Goal: Task Accomplishment & Management: Manage account settings

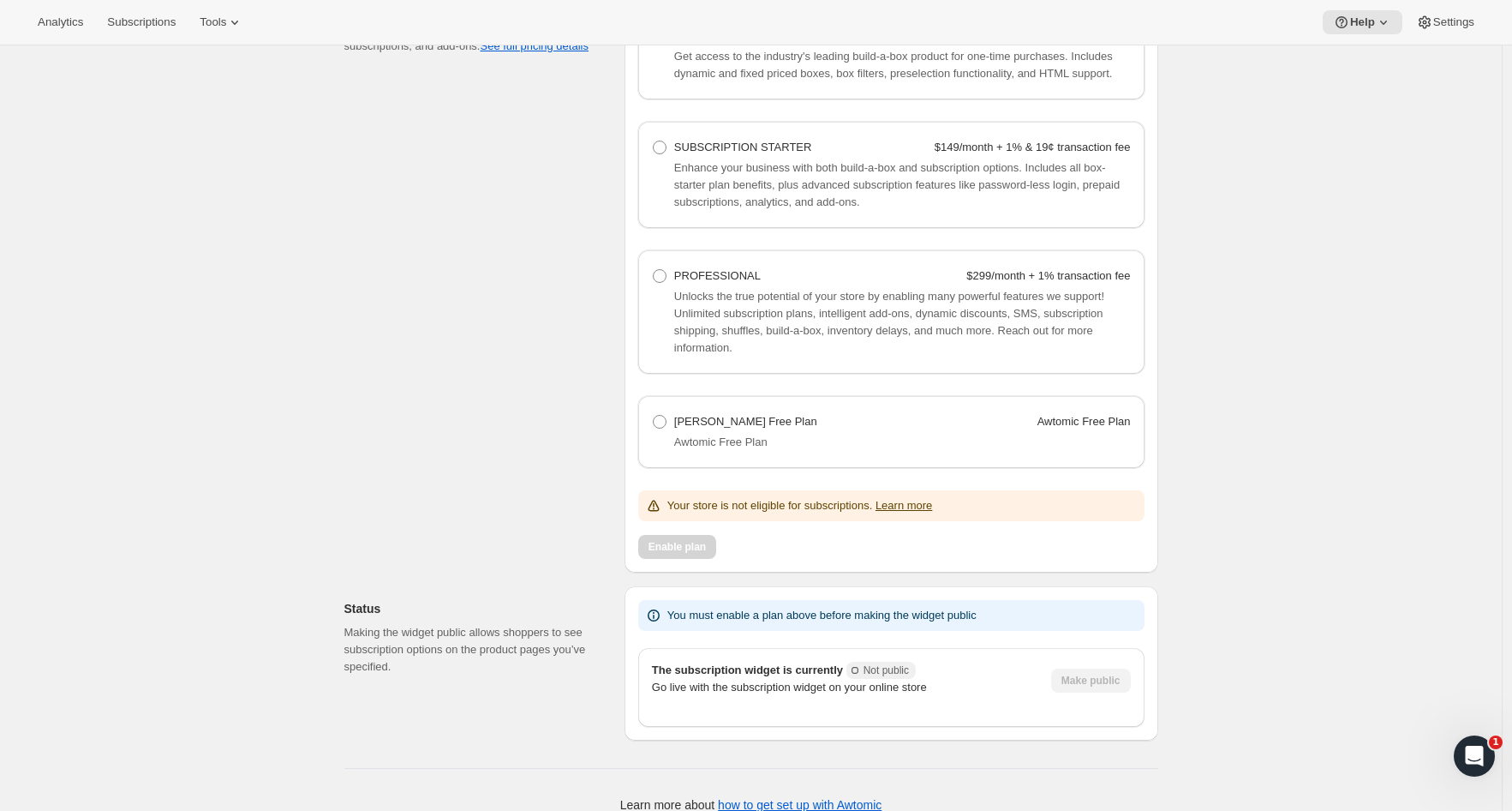
scroll to position [1571, 0]
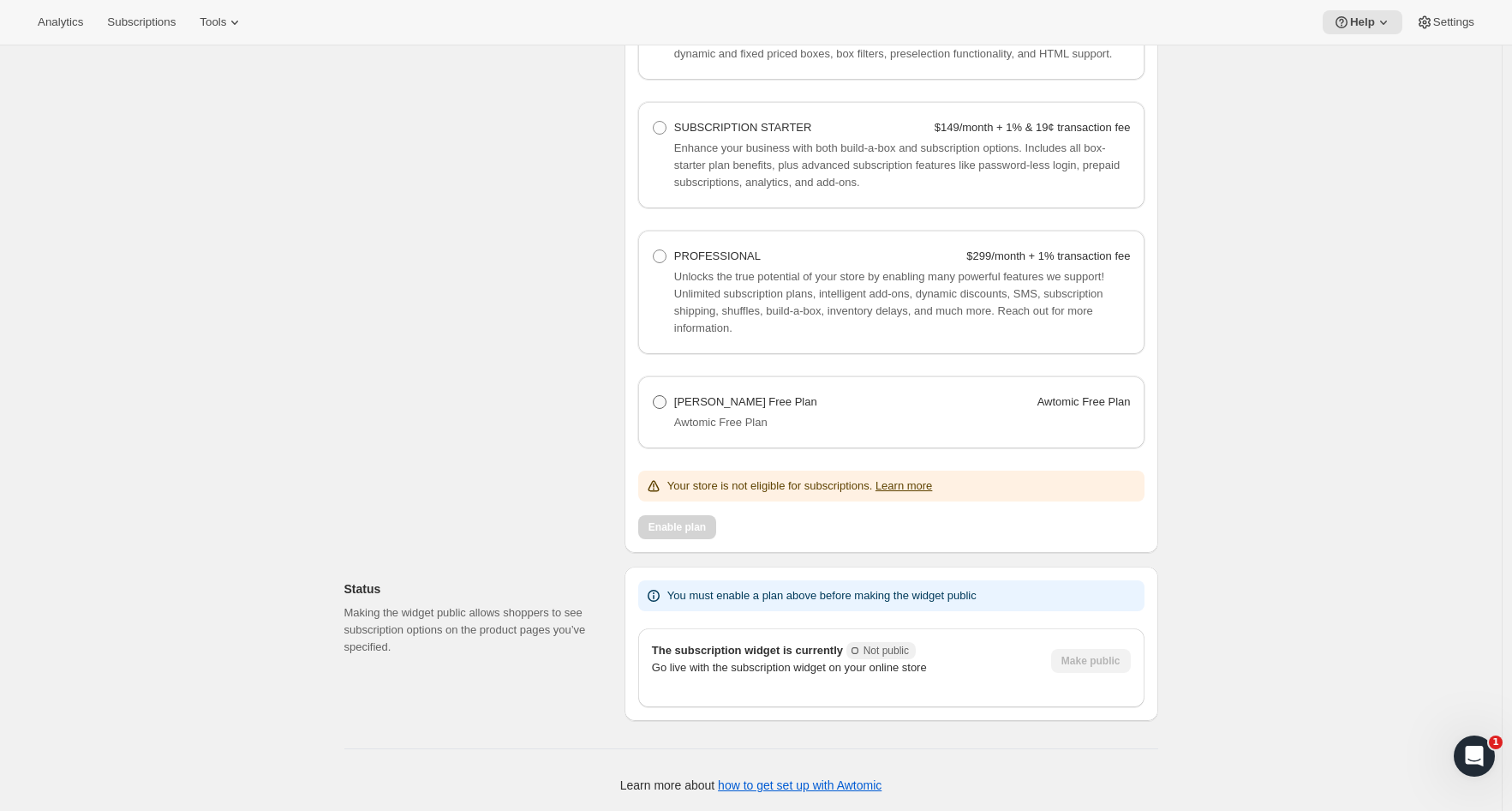
click at [734, 412] on label "[PERSON_NAME] Free Plan Awtomic Free Plan" at bounding box center [891, 402] width 479 height 24
click at [654, 396] on Plan "[PERSON_NAME] Free Plan Awtomic Free Plan" at bounding box center [653, 395] width 1 height 1
radio Plan "true"
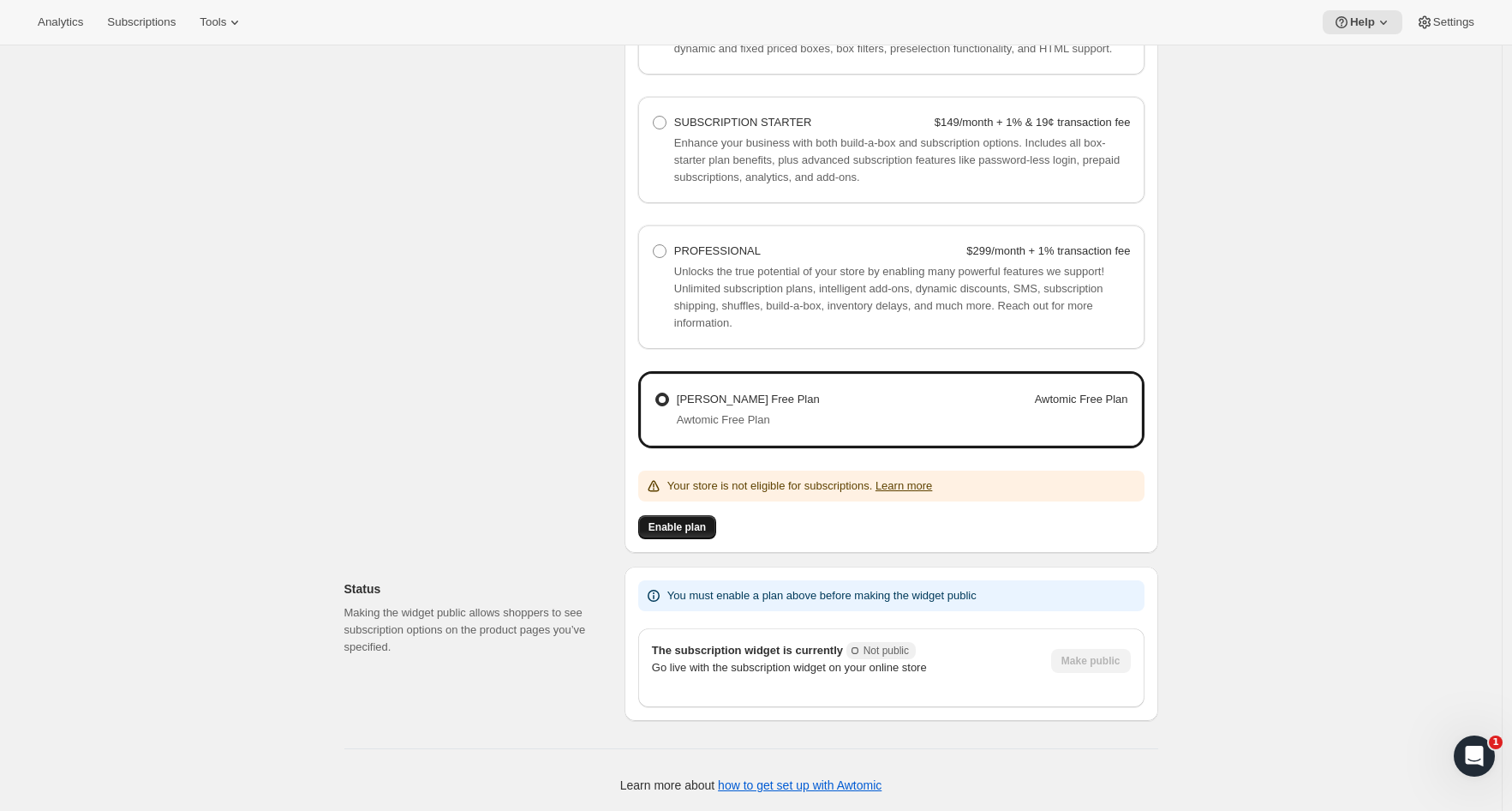
click at [691, 534] on span "Enable plan" at bounding box center [677, 526] width 58 height 14
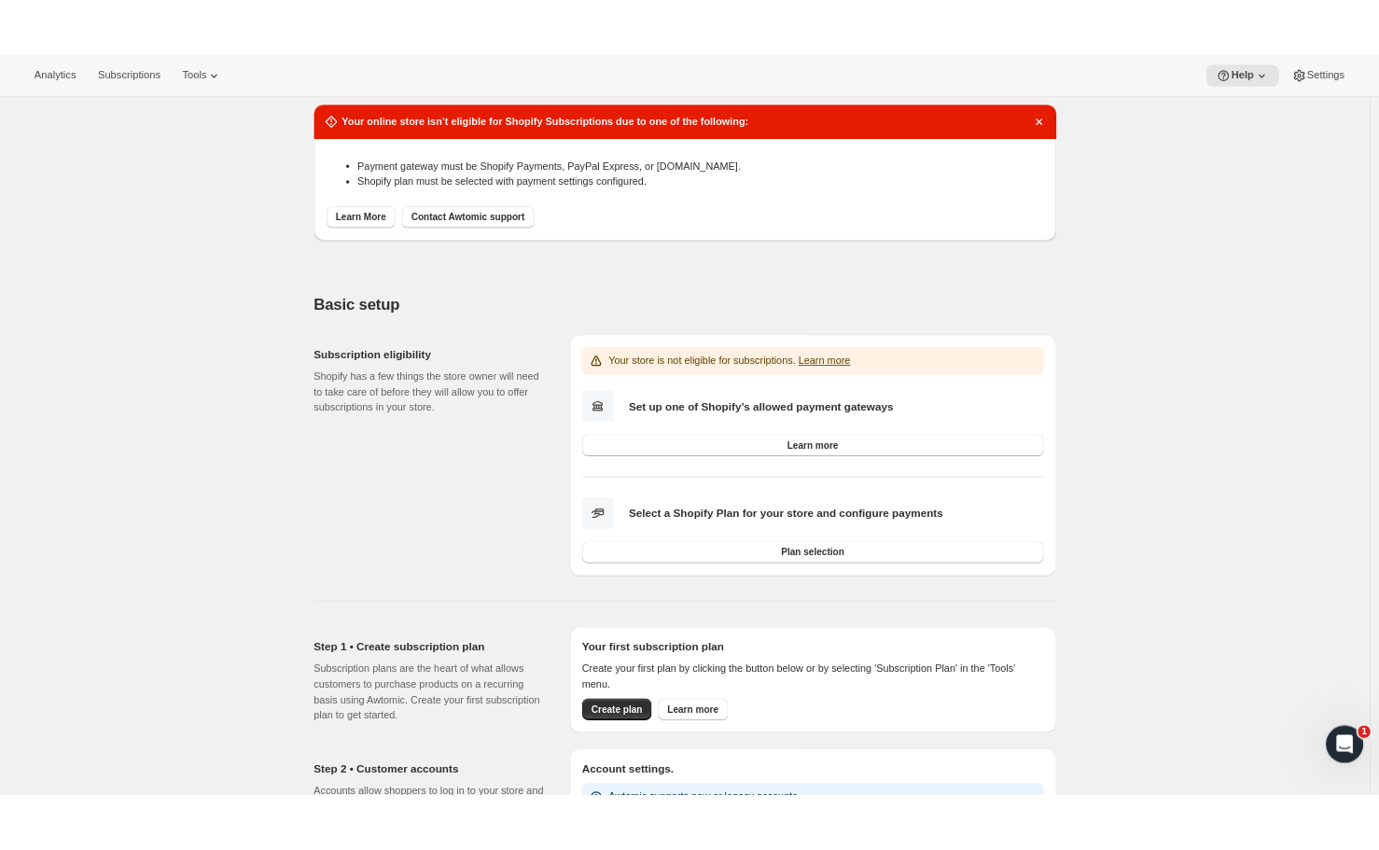
scroll to position [0, 0]
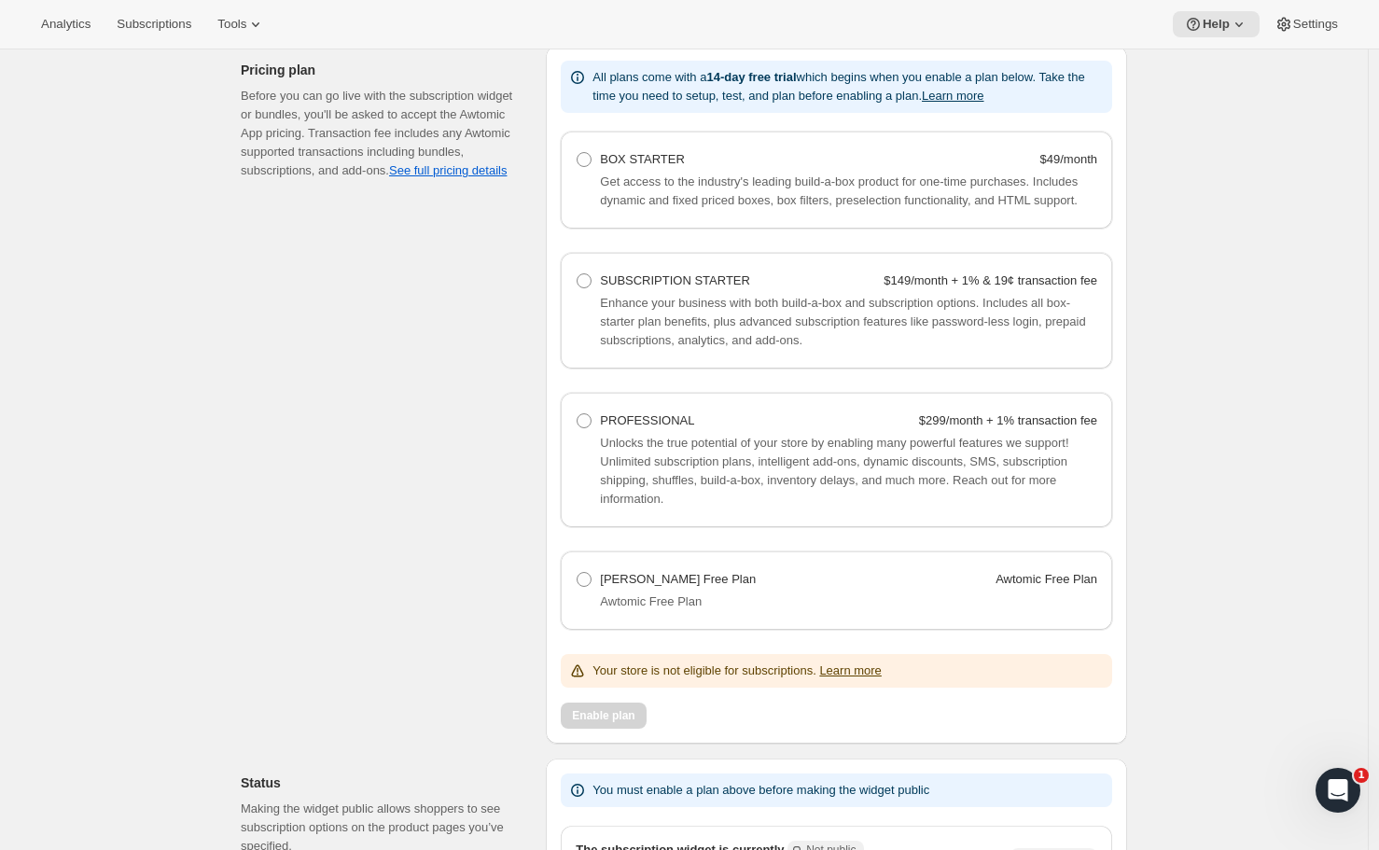
scroll to position [1637, 0]
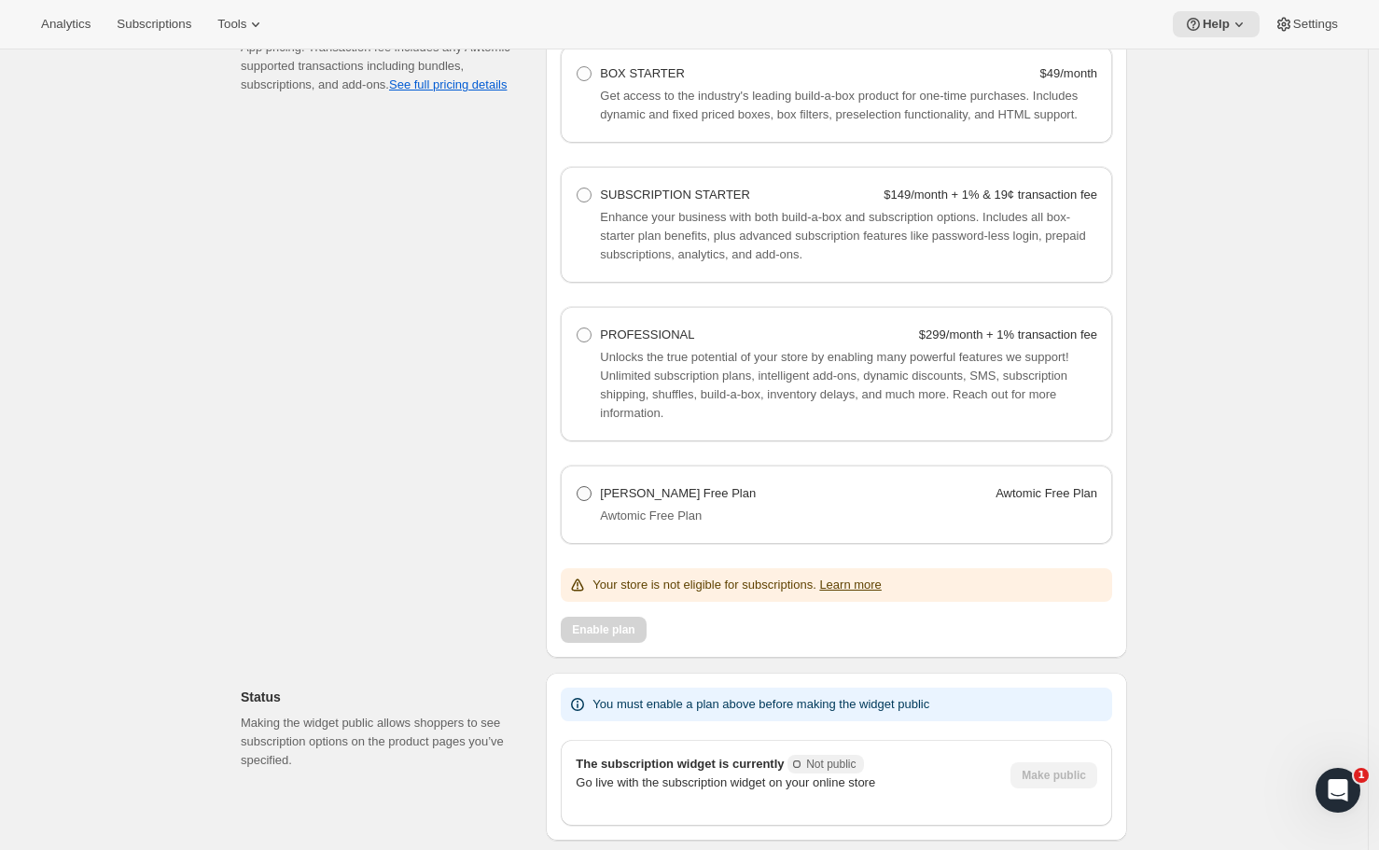
click at [625, 500] on span "[PERSON_NAME] Free Plan" at bounding box center [678, 493] width 156 height 14
click at [578, 487] on Plan "[PERSON_NAME] Free Plan Awtomic Free Plan" at bounding box center [577, 486] width 1 height 1
radio Plan "true"
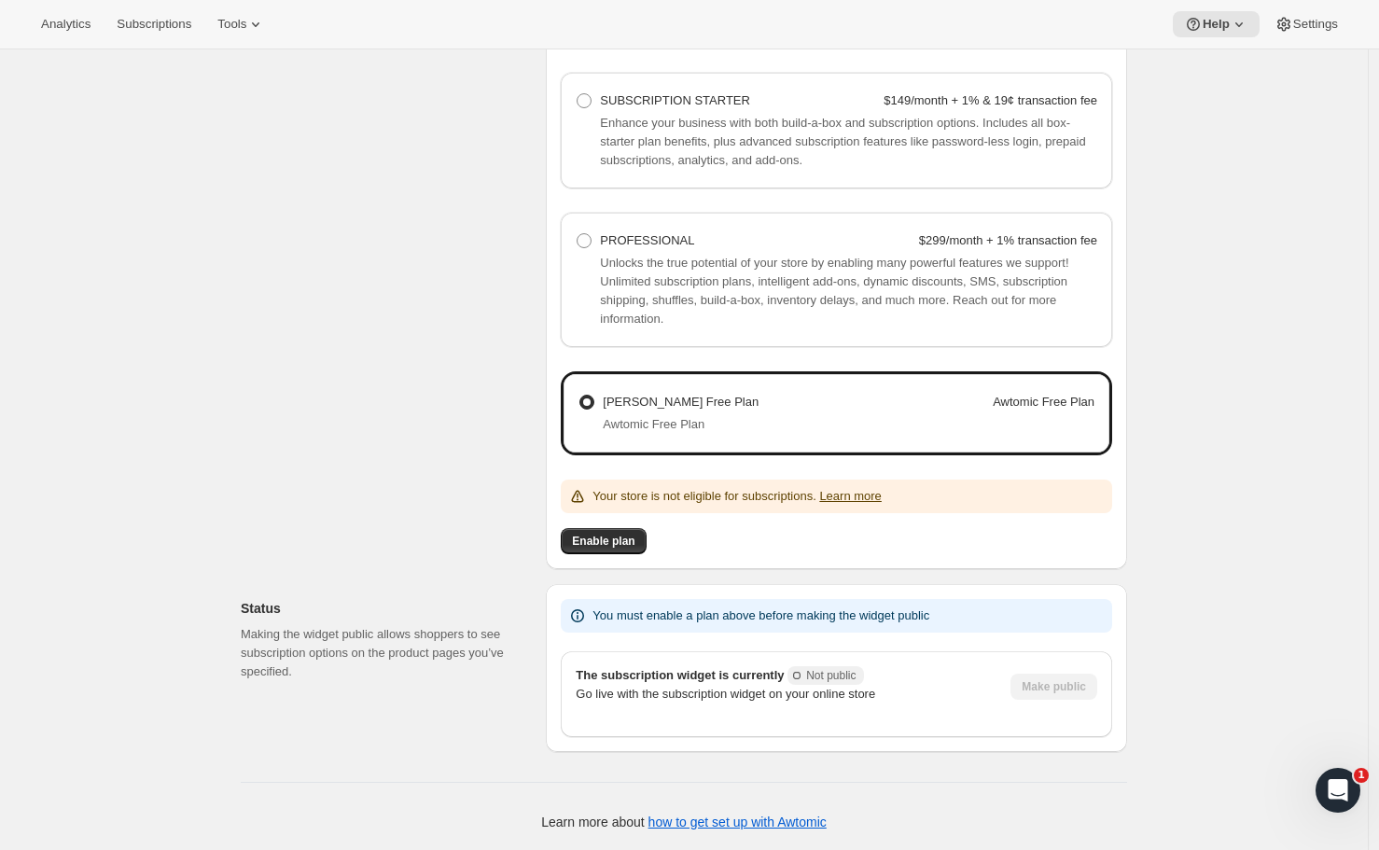
scroll to position [1745, 0]
click at [622, 548] on span "Enable plan" at bounding box center [603, 541] width 63 height 15
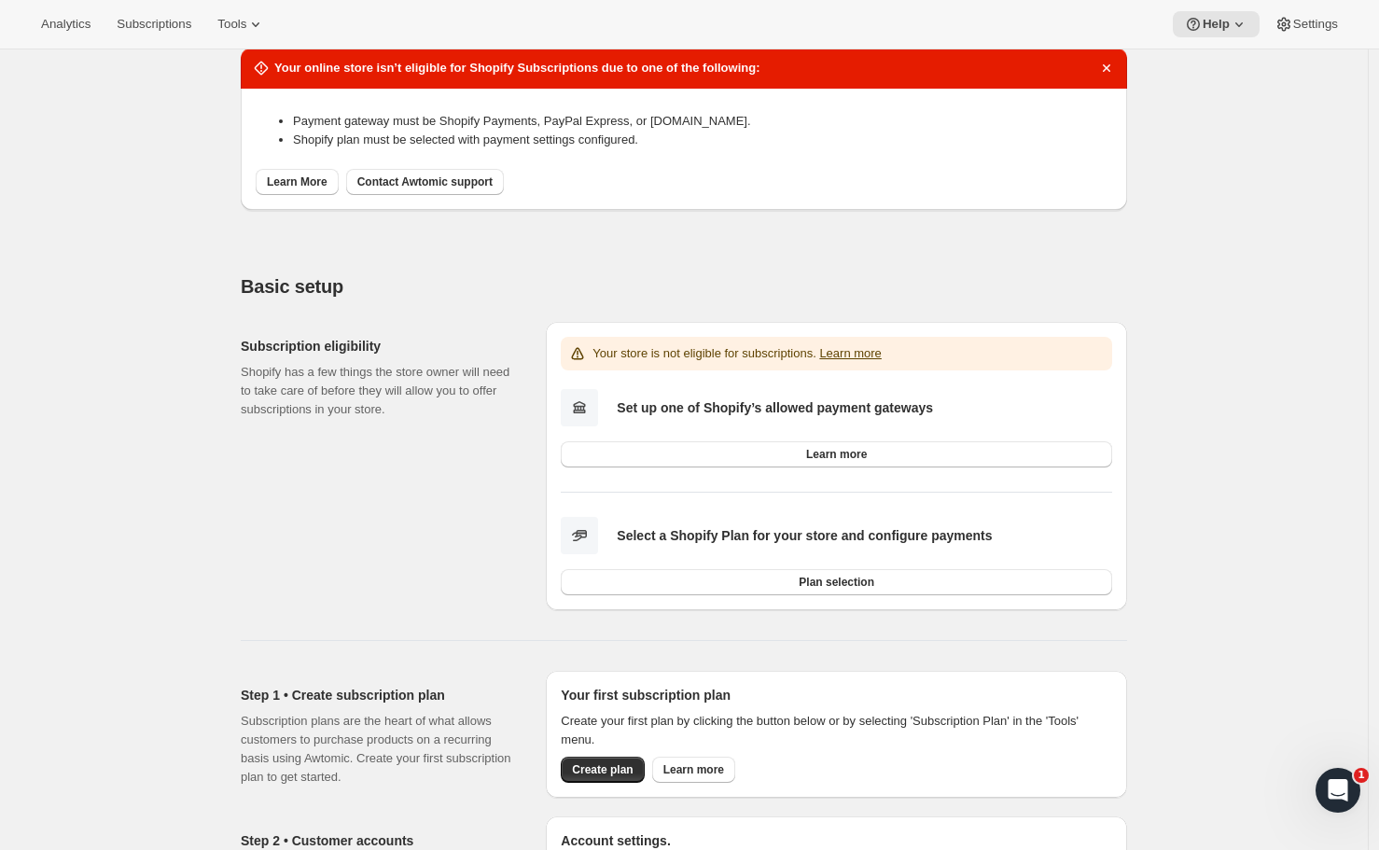
scroll to position [0, 0]
